Goal: Transaction & Acquisition: Download file/media

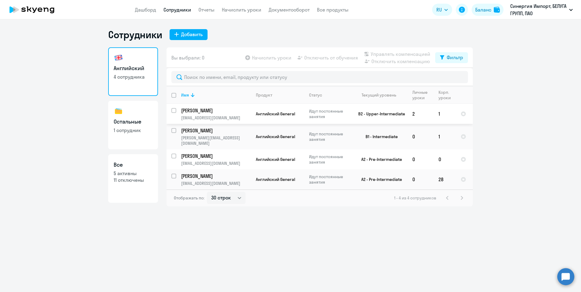
select select "30"
click at [145, 125] on h3 "Остальные" at bounding box center [133, 122] width 39 height 8
select select "30"
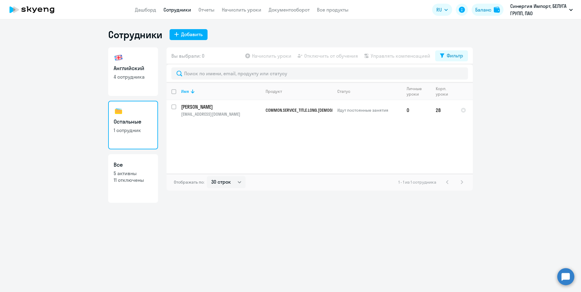
click at [139, 81] on link "Английский 4 сотрудника" at bounding box center [133, 71] width 50 height 49
select select "30"
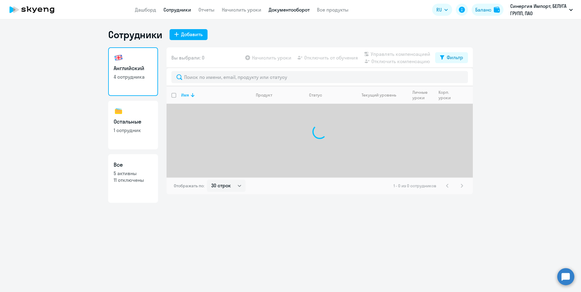
click at [299, 9] on link "Документооборот" at bounding box center [289, 10] width 41 height 6
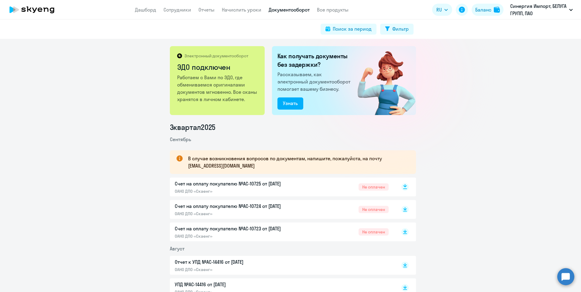
click at [404, 186] on icon at bounding box center [405, 185] width 4 height 3
click at [180, 10] on link "Сотрудники" at bounding box center [178, 10] width 28 height 6
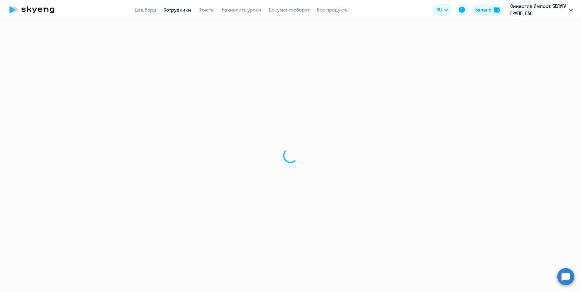
select select "30"
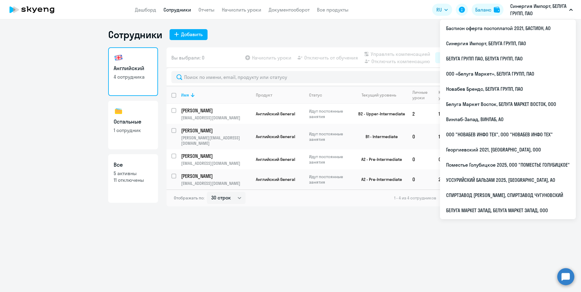
click at [547, 8] on p "Синергия Импорт, БЕЛУГА ГРУПП, ПАО" at bounding box center [538, 9] width 57 height 15
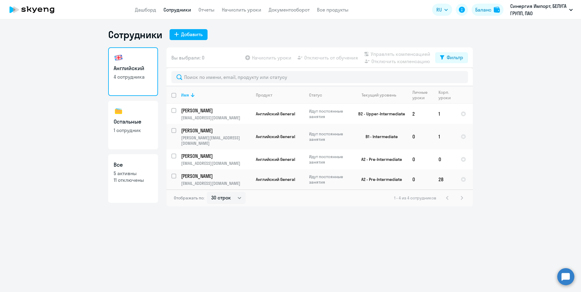
click at [547, 8] on p "Синергия Импорт, БЕЛУГА ГРУПП, ПАО" at bounding box center [538, 9] width 57 height 15
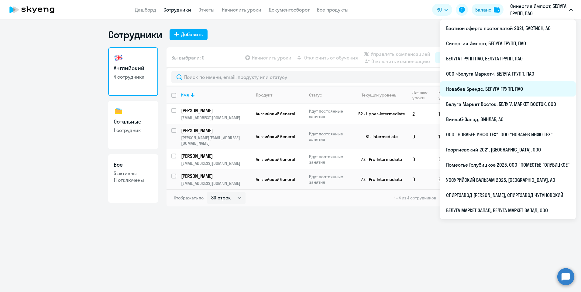
click at [511, 90] on li "Новабев Брендс, БЕЛУГА ГРУПП, ПАО" at bounding box center [508, 88] width 136 height 15
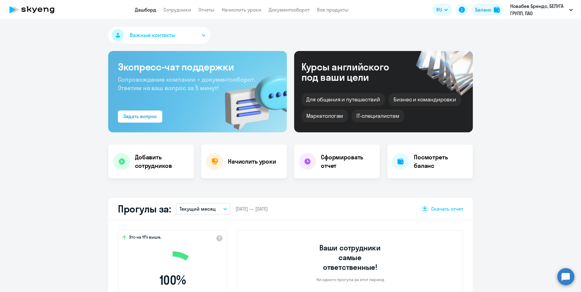
select select "30"
click at [184, 11] on link "Сотрудники" at bounding box center [178, 10] width 28 height 6
select select "30"
